Goal: Check status: Check status

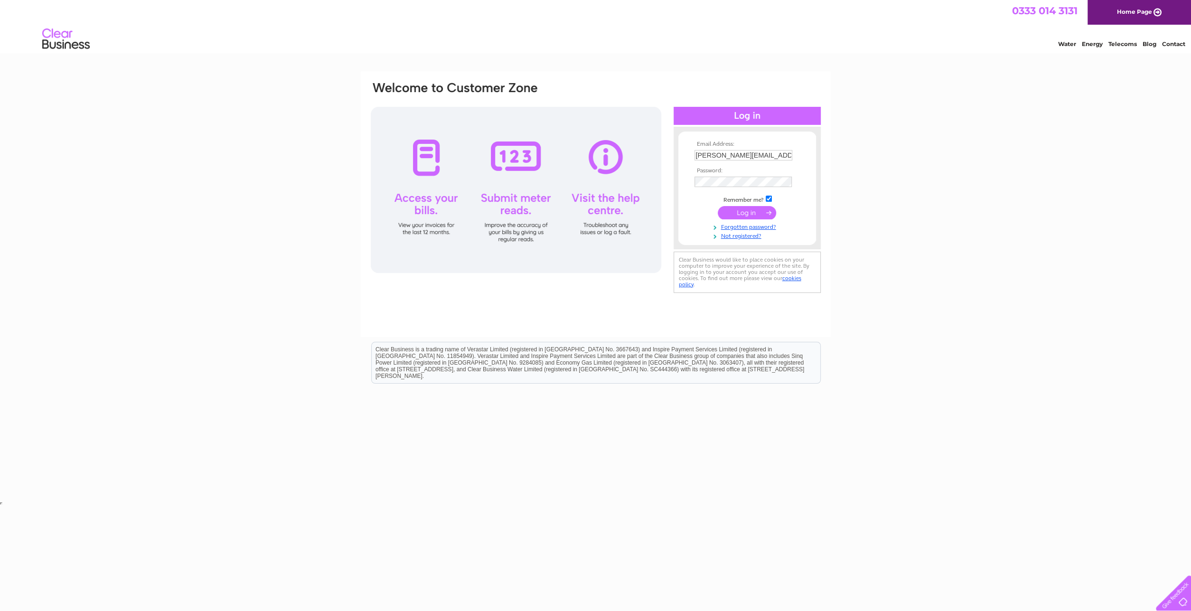
click at [741, 213] on input "submit" at bounding box center [747, 212] width 58 height 13
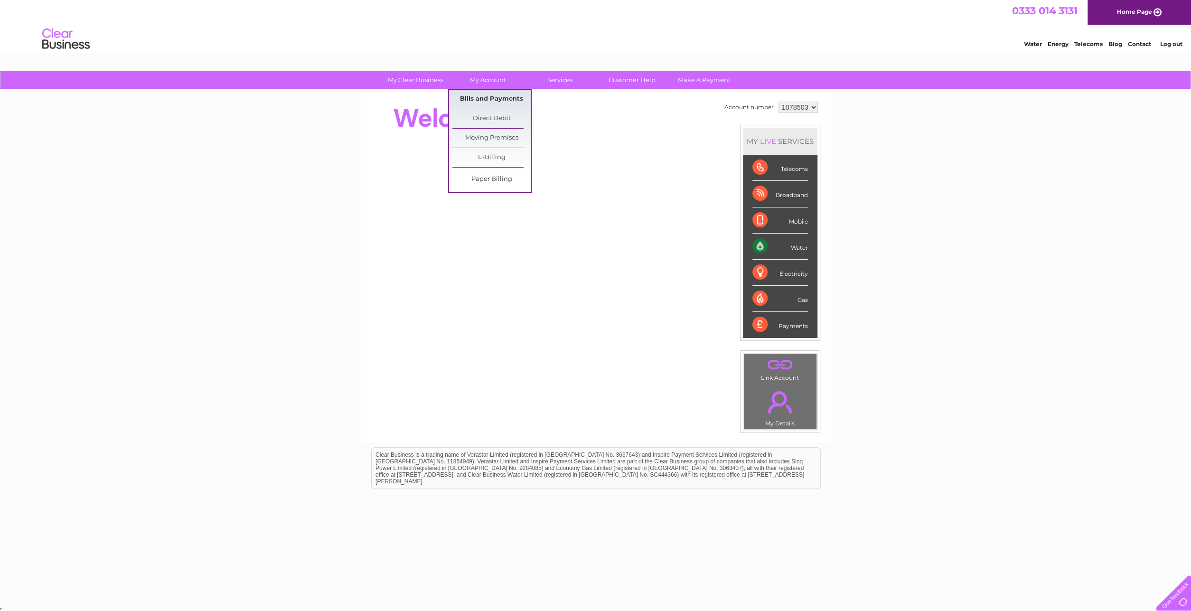
click at [478, 96] on link "Bills and Payments" at bounding box center [492, 99] width 78 height 19
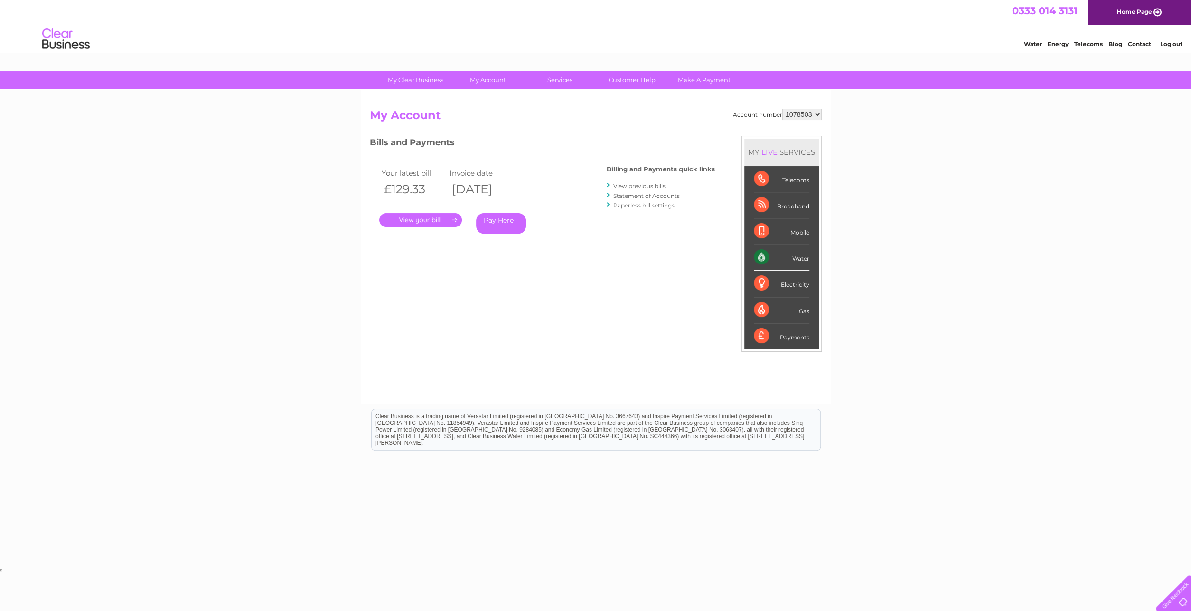
click at [424, 219] on link "." at bounding box center [420, 220] width 83 height 14
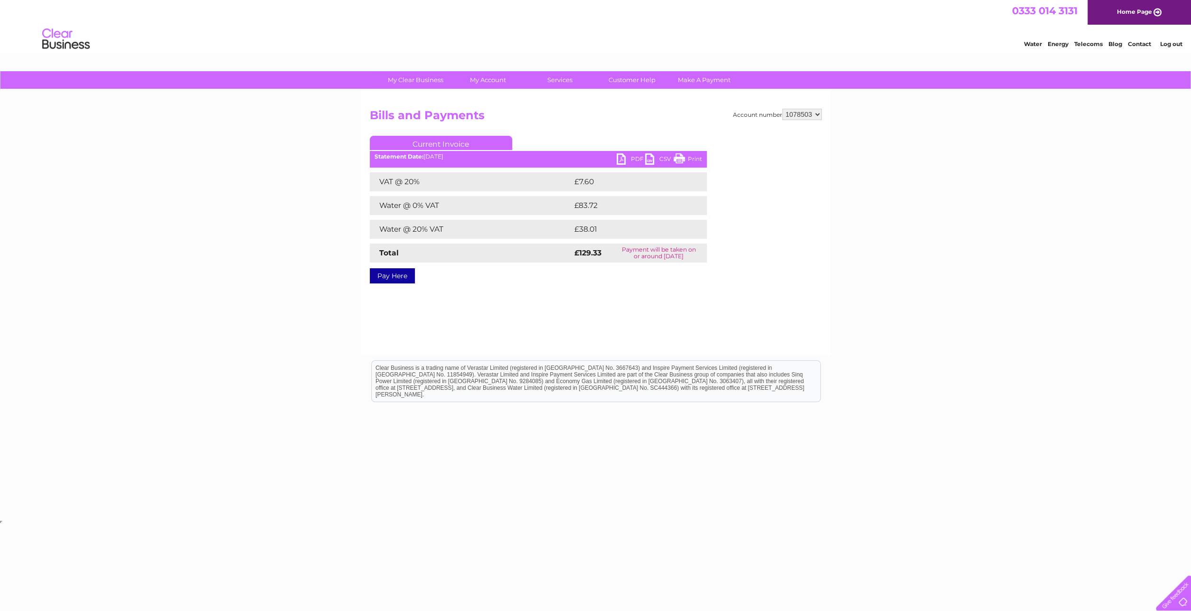
click at [620, 156] on link "PDF" at bounding box center [631, 160] width 28 height 14
